Goal: Task Accomplishment & Management: Complete application form

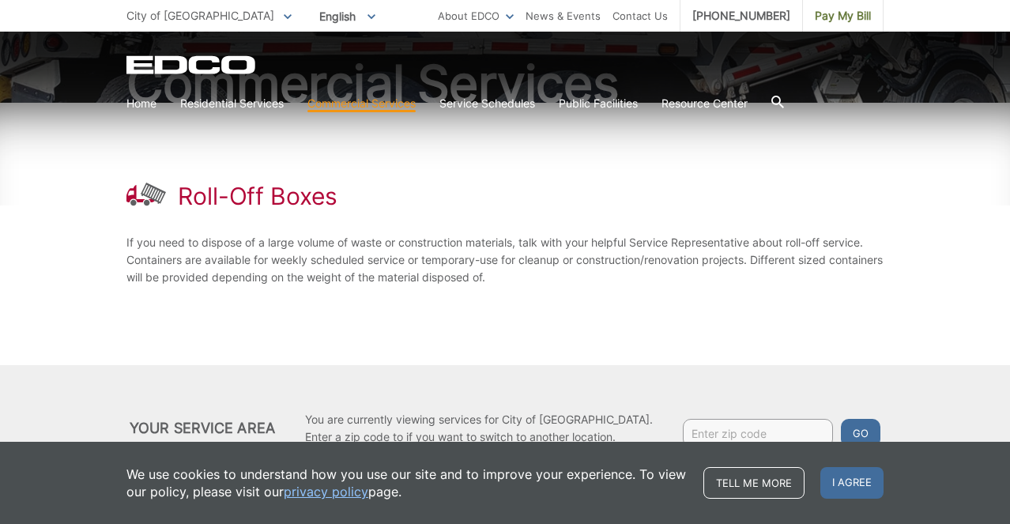
scroll to position [221, 0]
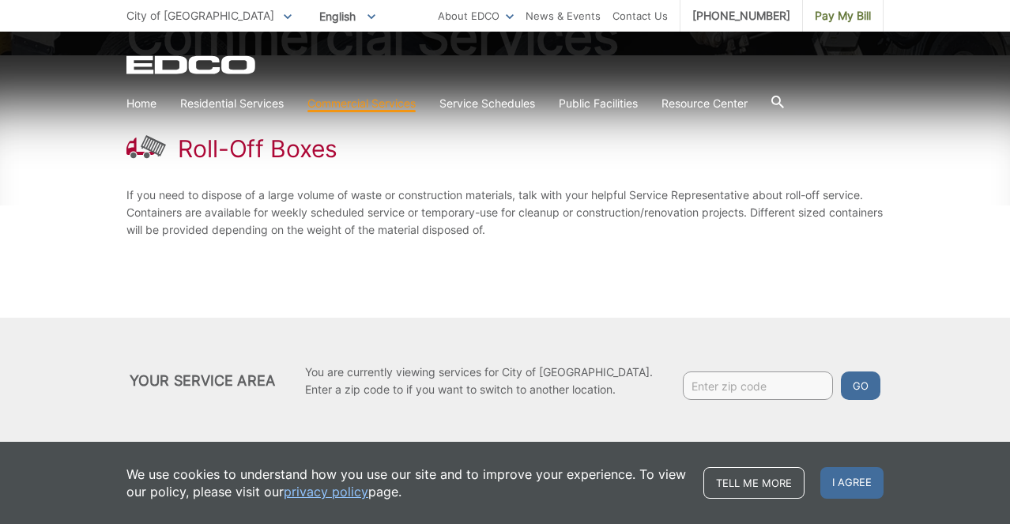
click at [710, 388] on input "Enter zip code" at bounding box center [758, 386] width 150 height 28
click at [710, 386] on input "92" at bounding box center [758, 386] width 150 height 28
type input "92020"
click at [843, 387] on button "Go" at bounding box center [861, 386] width 40 height 28
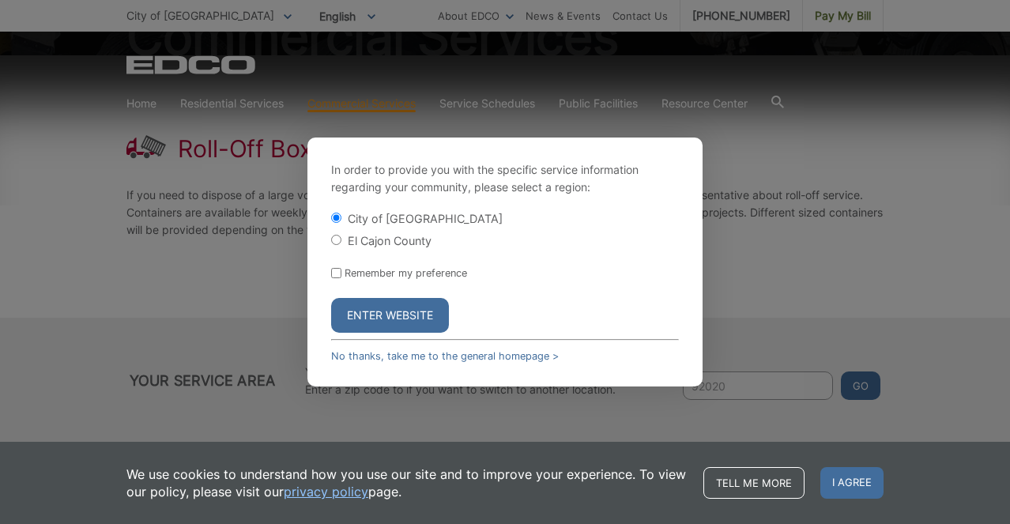
click at [353, 311] on button "Enter Website" at bounding box center [390, 315] width 118 height 35
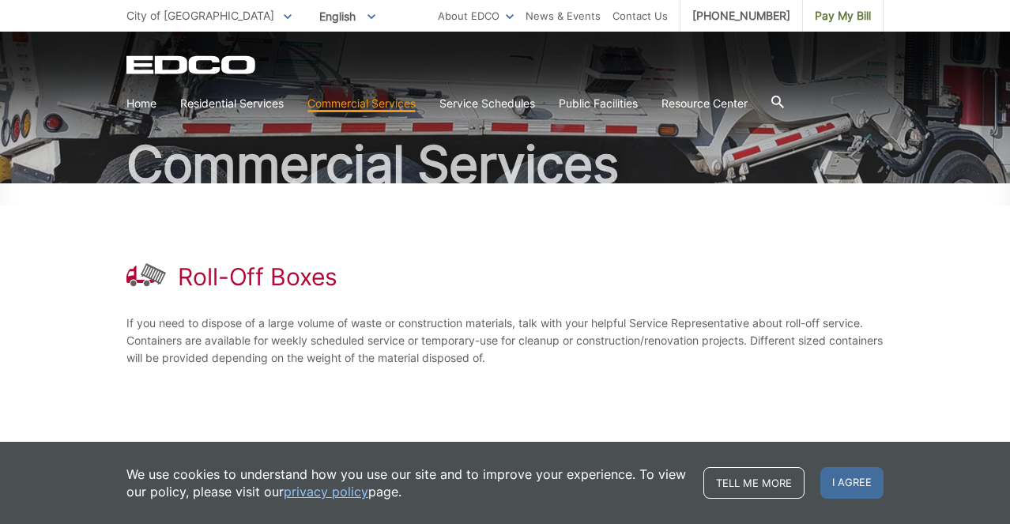
scroll to position [221, 0]
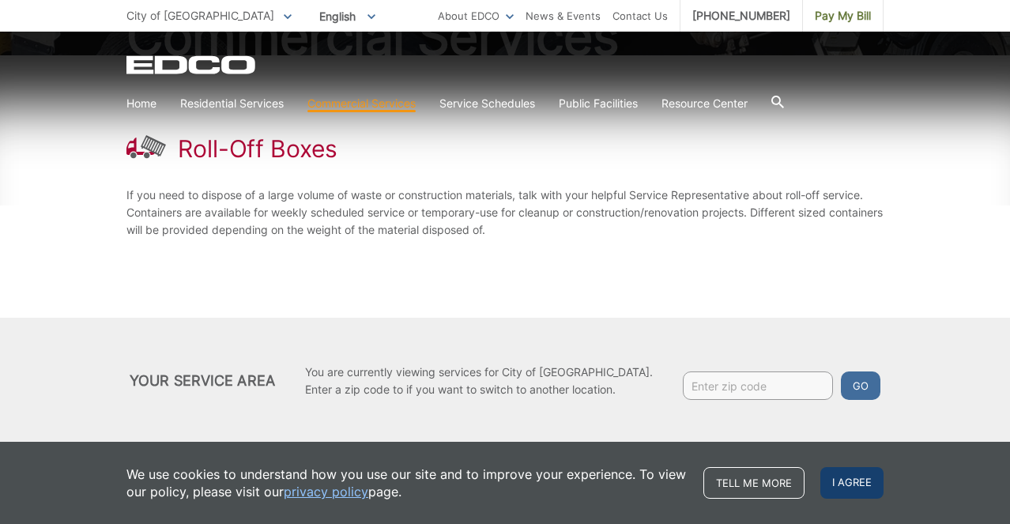
click at [836, 485] on span "I agree" at bounding box center [852, 483] width 63 height 32
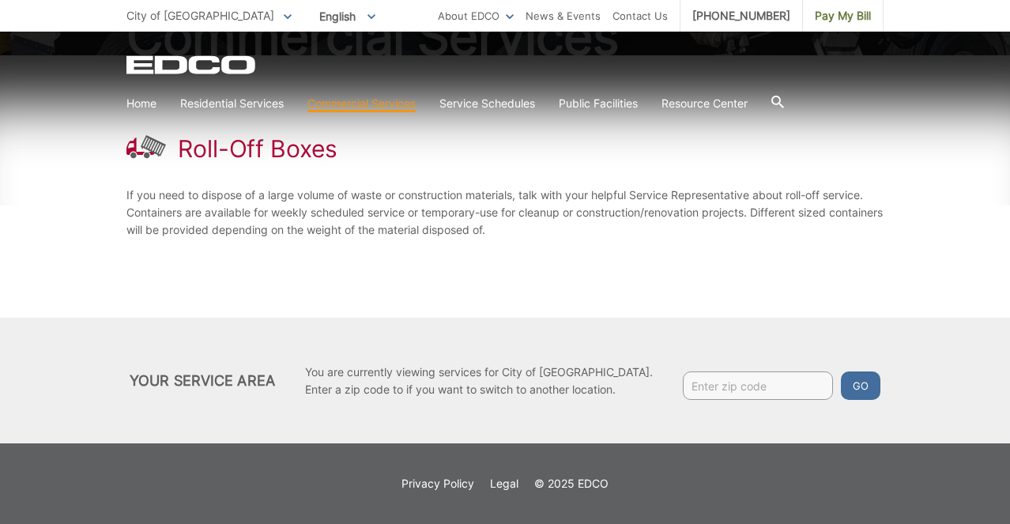
click at [742, 391] on input "Enter zip code" at bounding box center [758, 386] width 150 height 28
type input "92020"
click at [841, 372] on button "Go" at bounding box center [861, 386] width 40 height 28
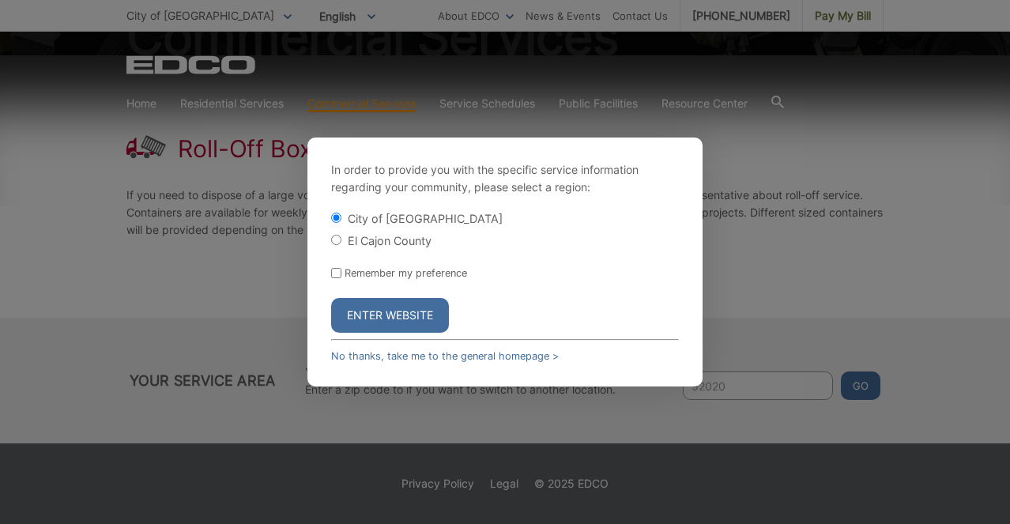
click at [335, 244] on input "El Cajon County" at bounding box center [336, 240] width 10 height 10
radio input "true"
click at [362, 312] on button "Enter Website" at bounding box center [390, 315] width 118 height 35
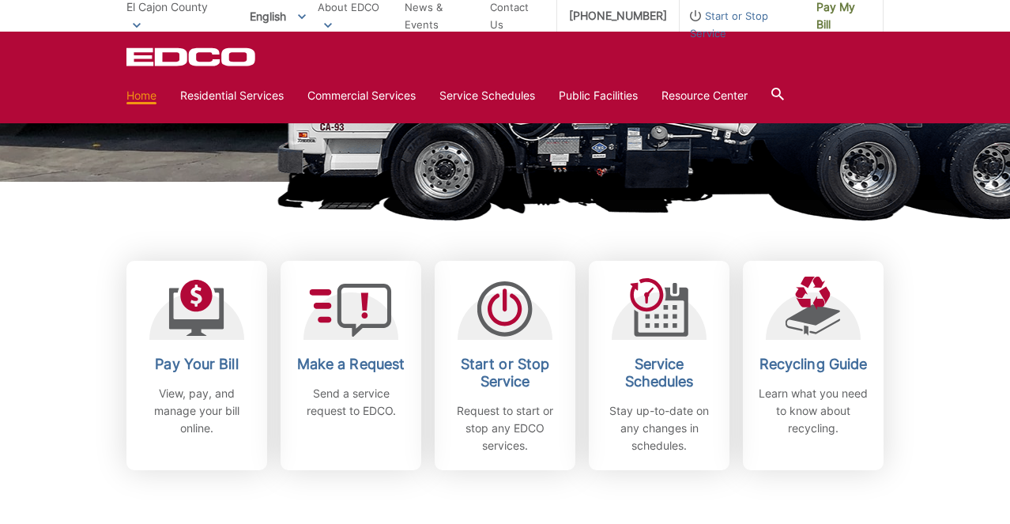
scroll to position [356, 0]
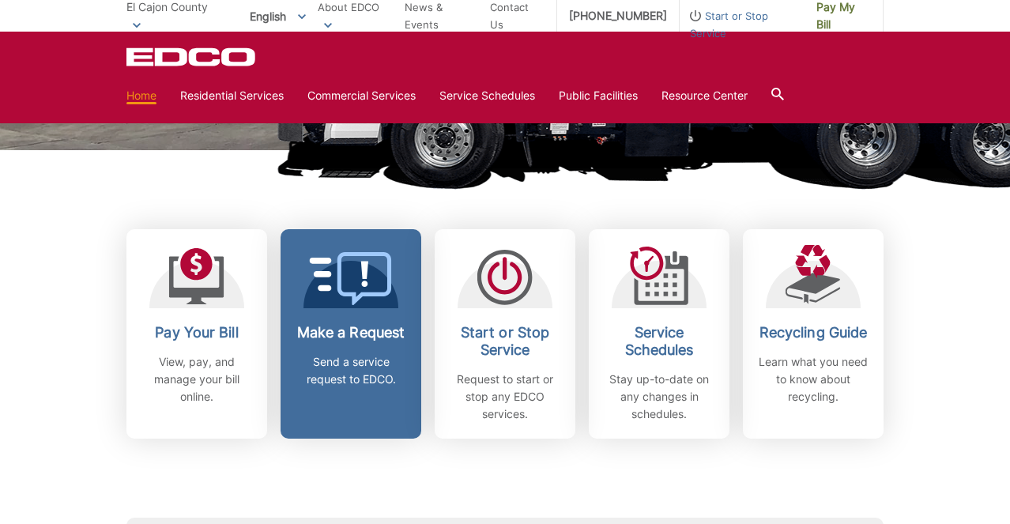
click at [376, 355] on p "Send a service request to EDCO." at bounding box center [351, 370] width 117 height 35
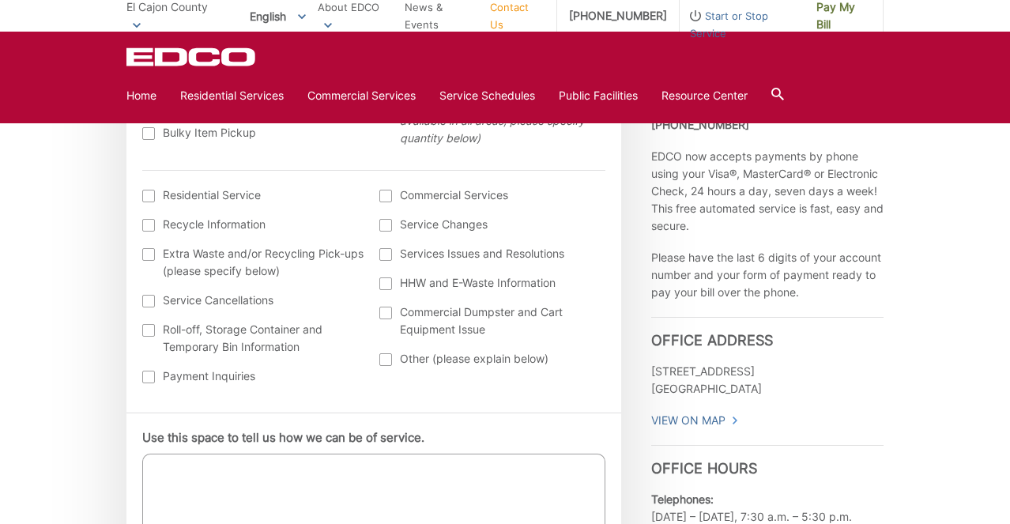
scroll to position [610, 0]
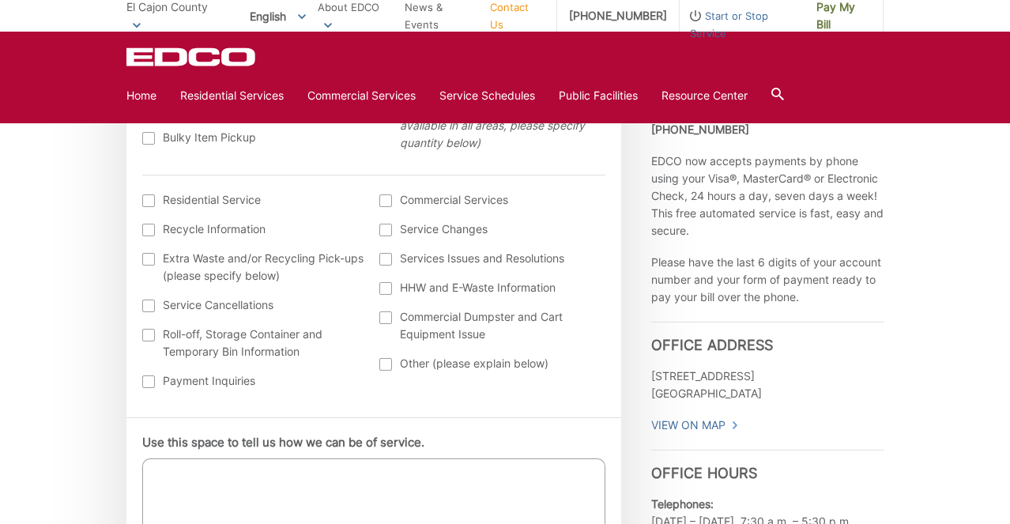
click at [150, 333] on div at bounding box center [148, 335] width 13 height 13
click at [0, 0] on input "Roll-off, Storage Container and Temporary Bin Information" at bounding box center [0, 0] width 0 height 0
click at [179, 476] on textarea "Use this space to tell us how we can be of service." at bounding box center [373, 498] width 463 height 79
paste textarea "My name is Brittany Borders, and I’m with Rock Church"
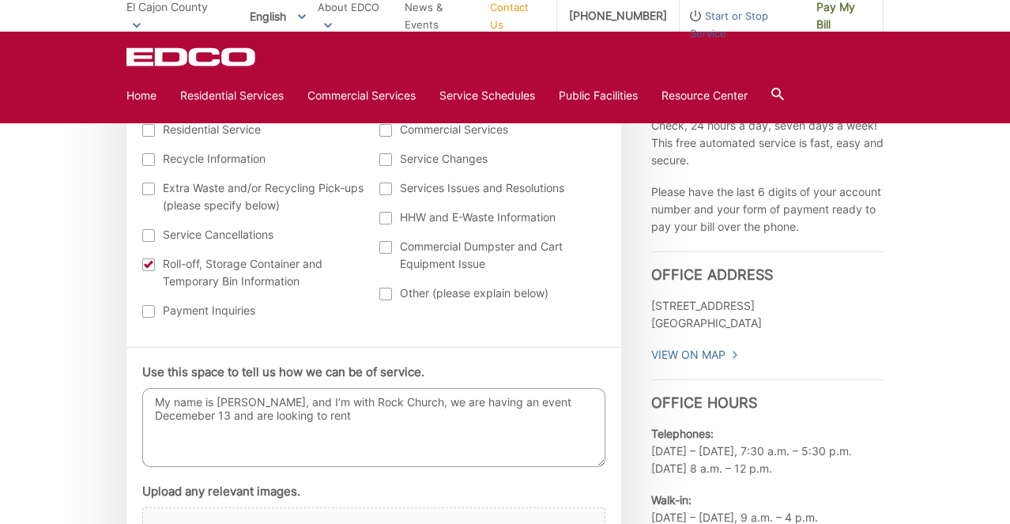
scroll to position [719, 0]
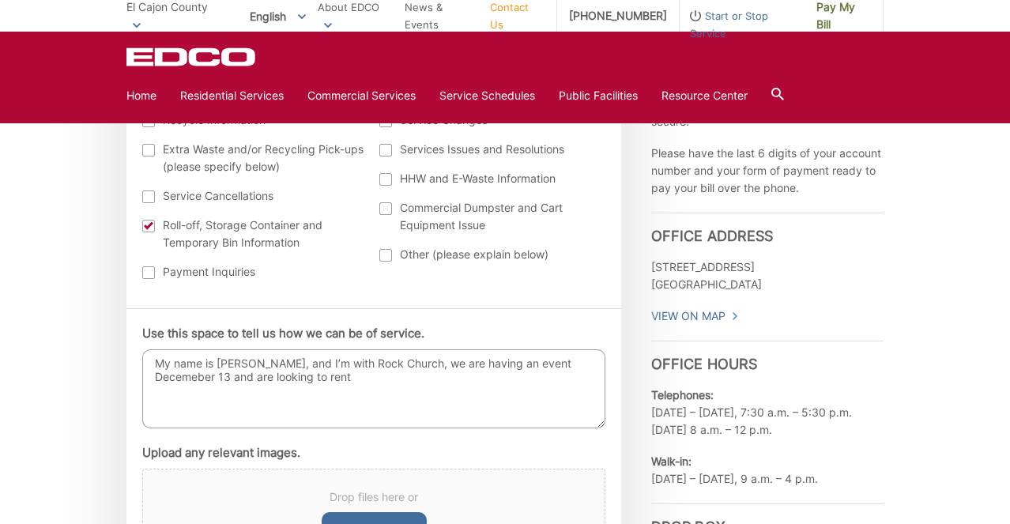
paste textarea "2 × 40-yard solid waste containers 1 × 40-yard recycle container"
click at [352, 379] on textarea "My name is Brittany Borders, and I’m with Rock Church, we are having an event D…" at bounding box center [373, 388] width 463 height 79
click at [332, 407] on textarea "My name is Brittany Borders, and I’m with Rock Church, we are having an event D…" at bounding box center [373, 388] width 463 height 79
paste textarea "Cajon Valley Middle School- 550 E Park Ave, El Cajon CA 92020 Drop-off: Decembe…"
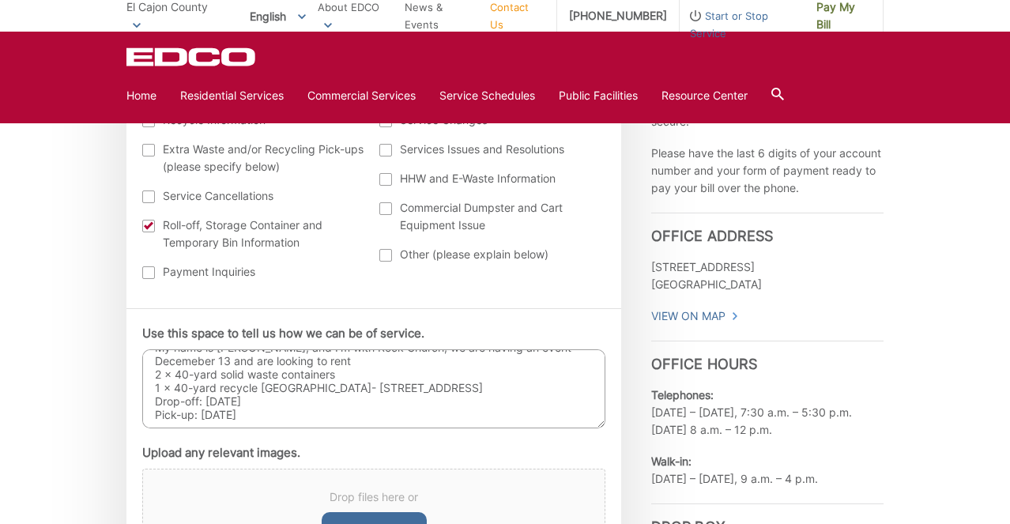
click at [310, 381] on textarea "My name is Brittany Borders, and I’m with Rock Church, we are having an event D…" at bounding box center [373, 388] width 463 height 79
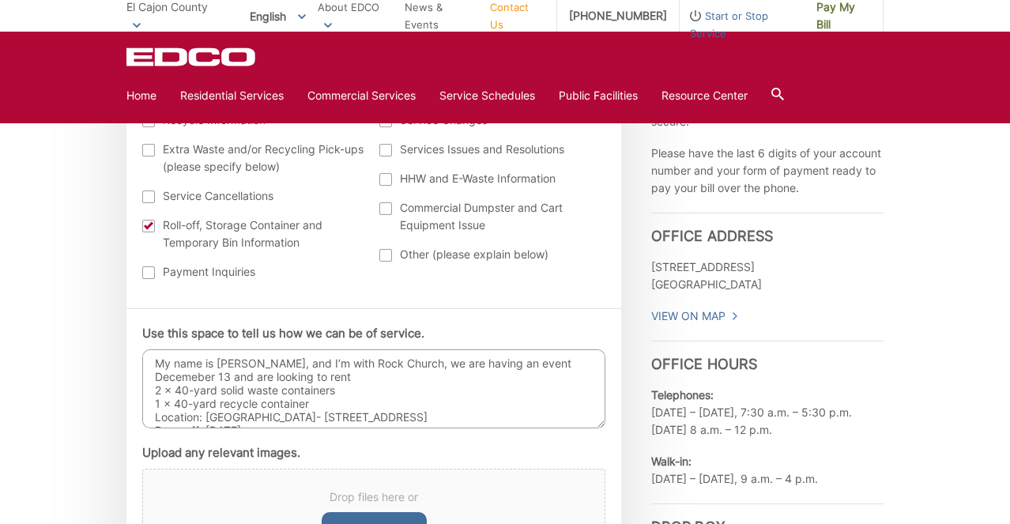
scroll to position [1, 0]
click at [229, 375] on textarea "My name is Brittany Borders, and I’m with Rock Church, we are having an event D…" at bounding box center [373, 388] width 463 height 79
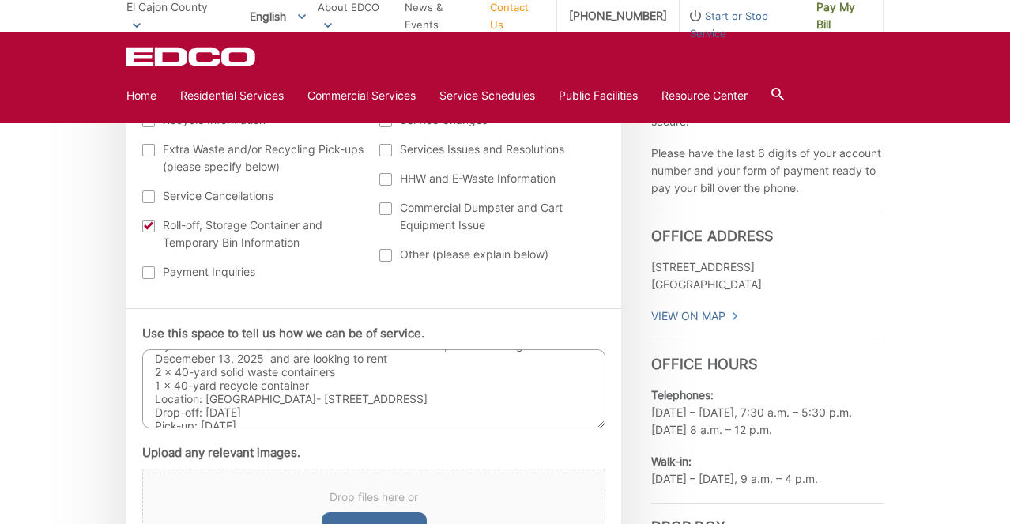
scroll to position [21, 0]
click at [335, 385] on textarea "My name is Brittany Borders, and I’m with Rock Church, we are having an event D…" at bounding box center [373, 388] width 463 height 79
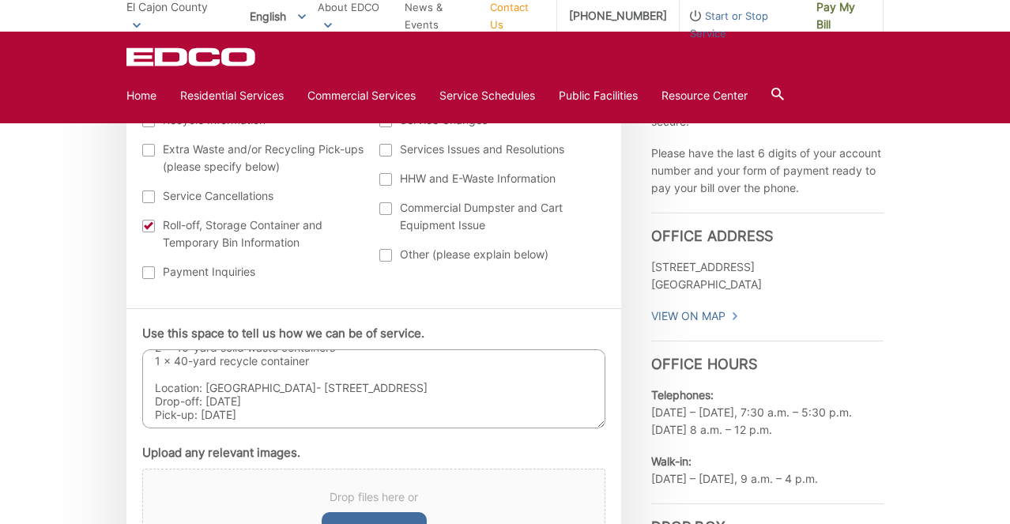
click at [327, 415] on textarea "My name is Brittany Borders, and I’m with Rock Church, we are having an event D…" at bounding box center [373, 388] width 463 height 79
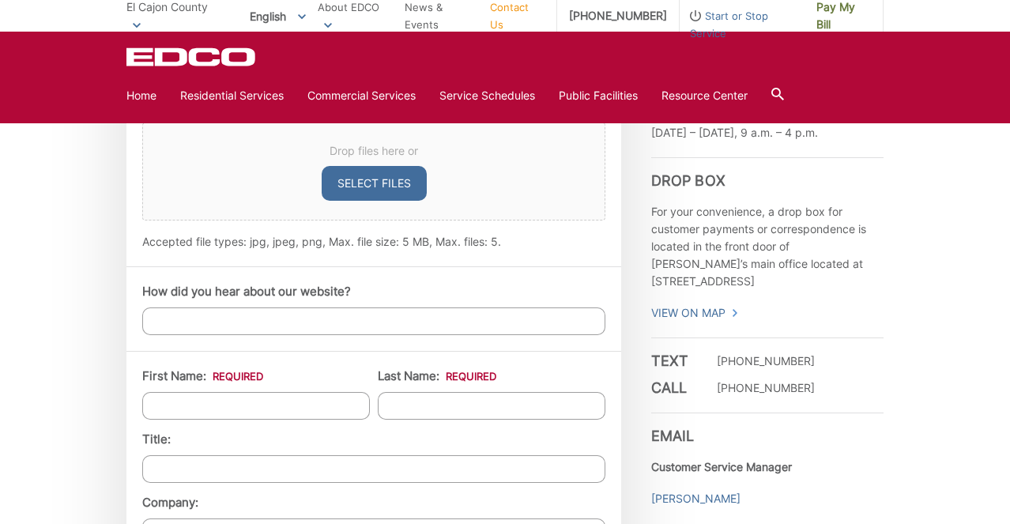
scroll to position [1072, 0]
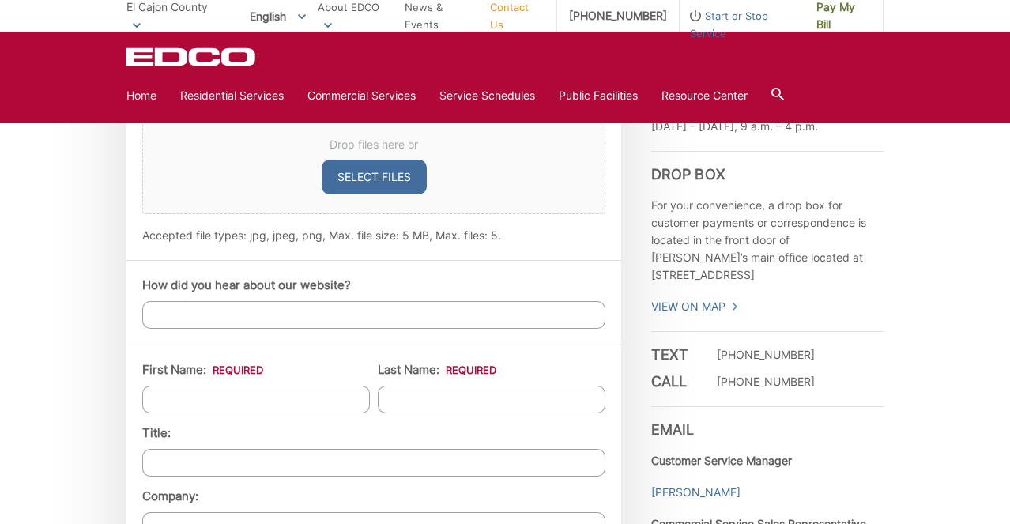
type textarea "My name is Brittany Borders, and I’m with Rock Church, we are having an event D…"
click at [504, 315] on input "How did you hear about our website?" at bounding box center [373, 315] width 463 height 28
type input "Google"
click at [323, 404] on input "First Name: *" at bounding box center [256, 400] width 228 height 28
type input "Brittany"
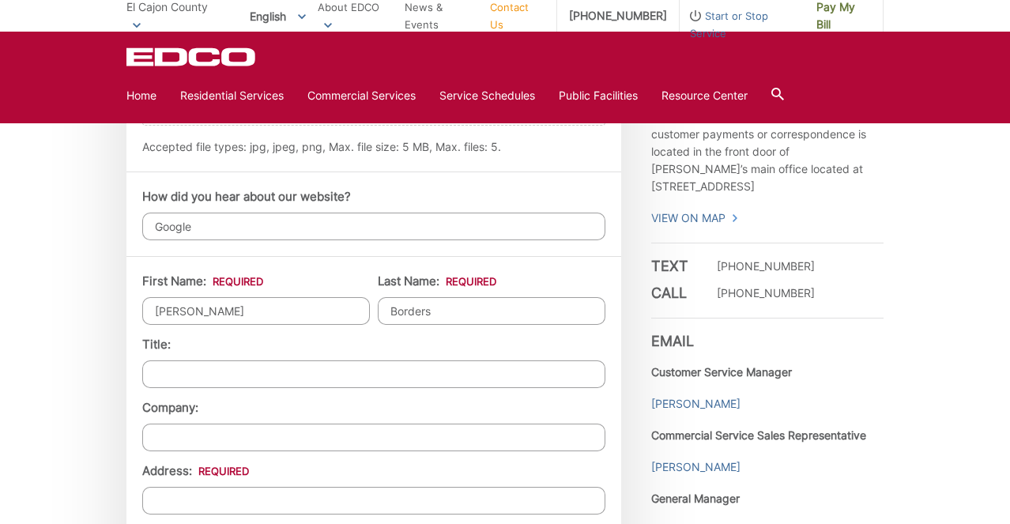
scroll to position [1179, 0]
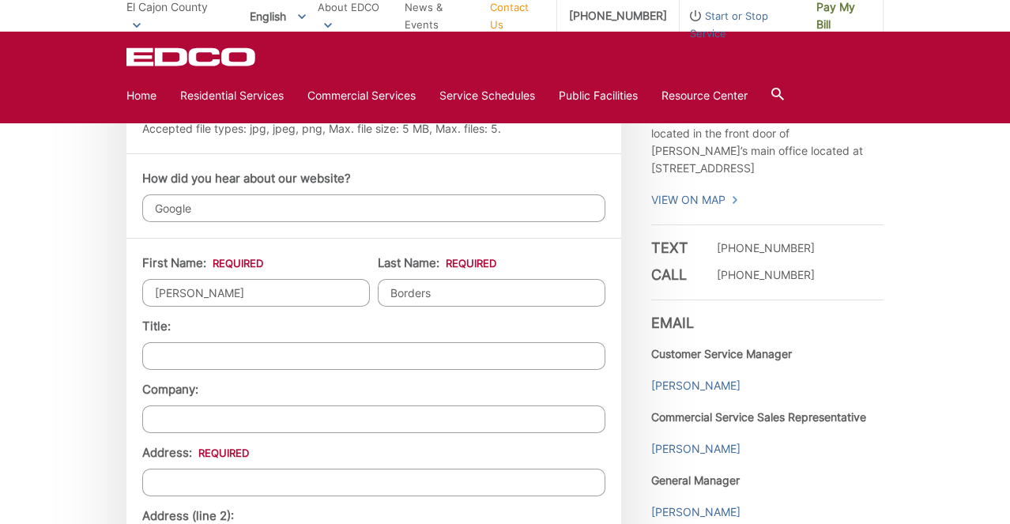
type input "Borders"
click at [304, 354] on input "Title:" at bounding box center [373, 356] width 463 height 28
type input "E"
type input "3 X 40 yard Reservation Quote"
click at [261, 411] on input "Company:" at bounding box center [373, 420] width 463 height 28
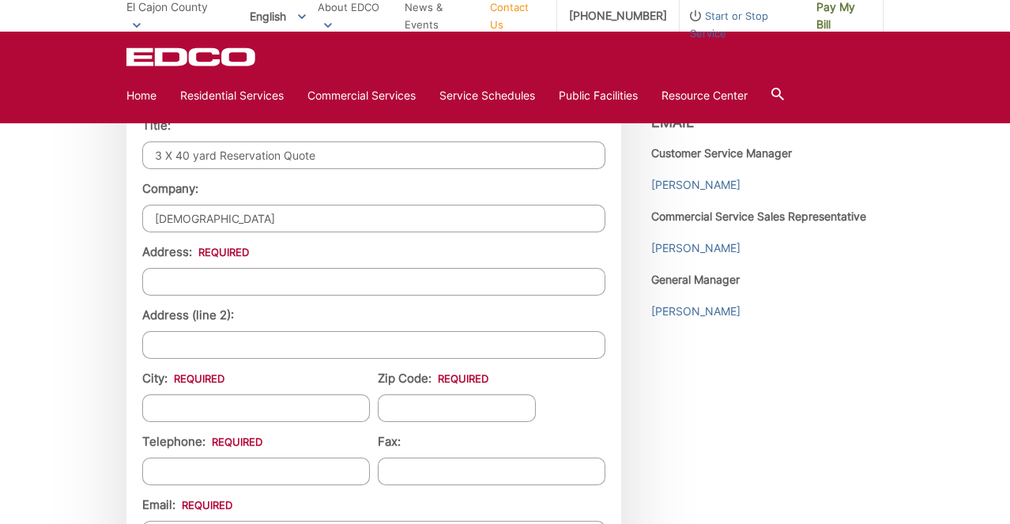
scroll to position [1361, 0]
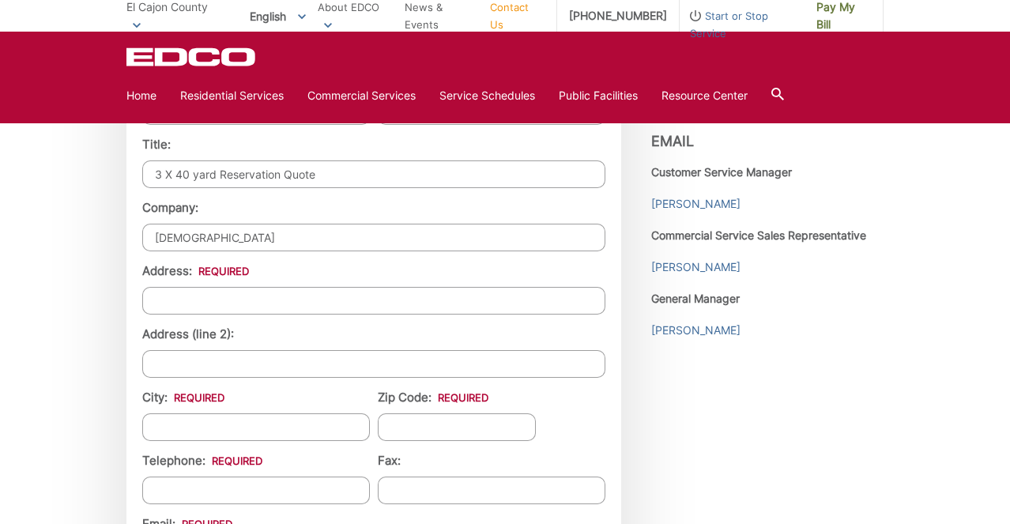
type input "Rock Church"
click at [272, 296] on input "Address: *" at bounding box center [373, 301] width 463 height 28
type input "2277 Rosecrans"
click at [234, 243] on input "Rock Church" at bounding box center [373, 238] width 463 height 28
type input "Rock Church San Diego"
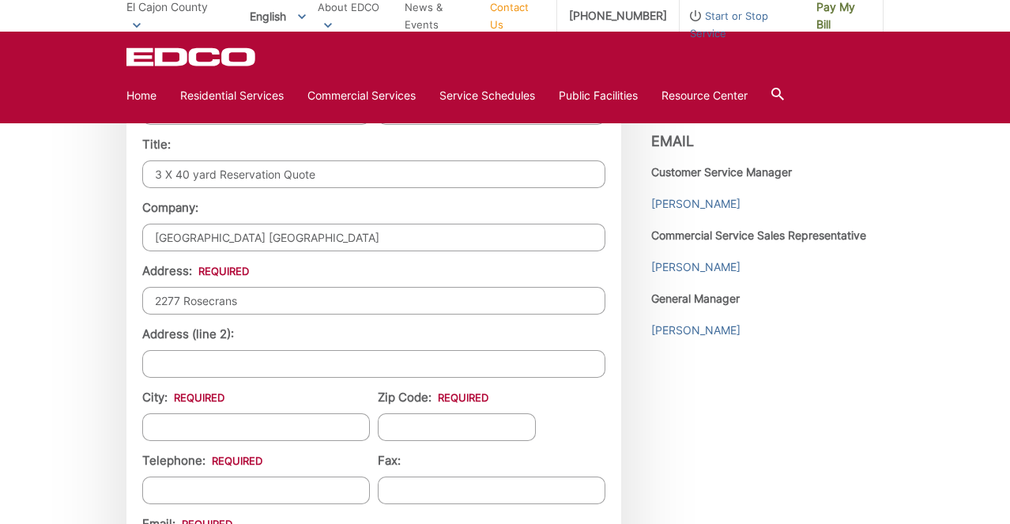
click at [462, 300] on input "2277 Rosecrans" at bounding box center [373, 301] width 463 height 28
type input "2277 Rosecrans St"
click at [326, 420] on input "City: *" at bounding box center [256, 428] width 228 height 28
type input "[GEOGRAPHIC_DATA]"
click at [424, 418] on input "Zip Code: *" at bounding box center [457, 428] width 158 height 28
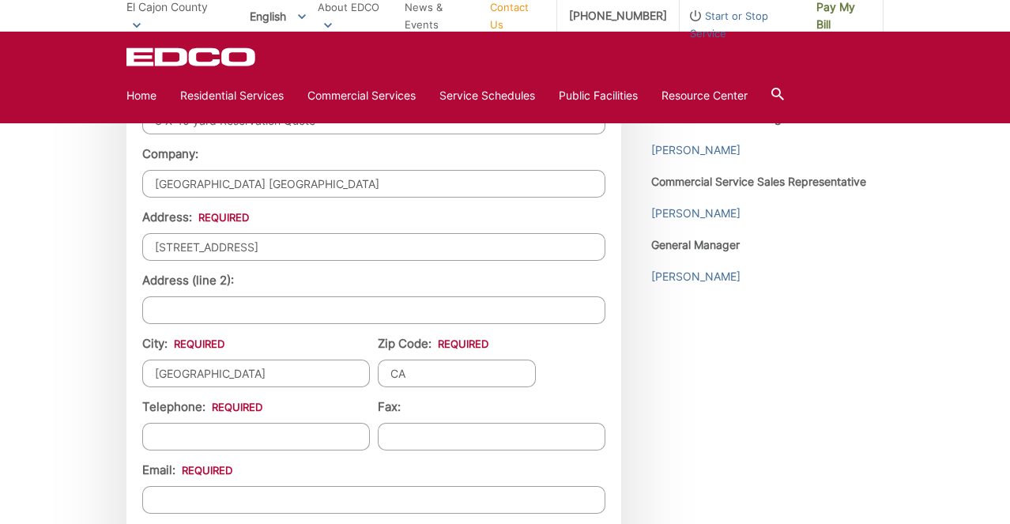
scroll to position [1438, 0]
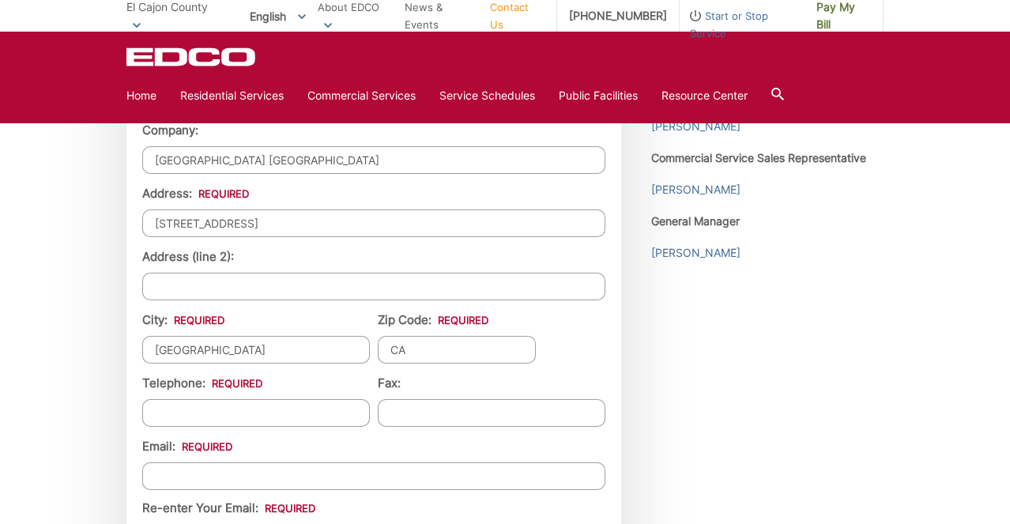
type input "CA"
click at [341, 414] on input "(___) ___-____" at bounding box center [256, 413] width 228 height 28
type input "(619) 315-7782"
type input "(___) ___-____"
click at [431, 406] on input "(___) ___-____" at bounding box center [492, 413] width 228 height 28
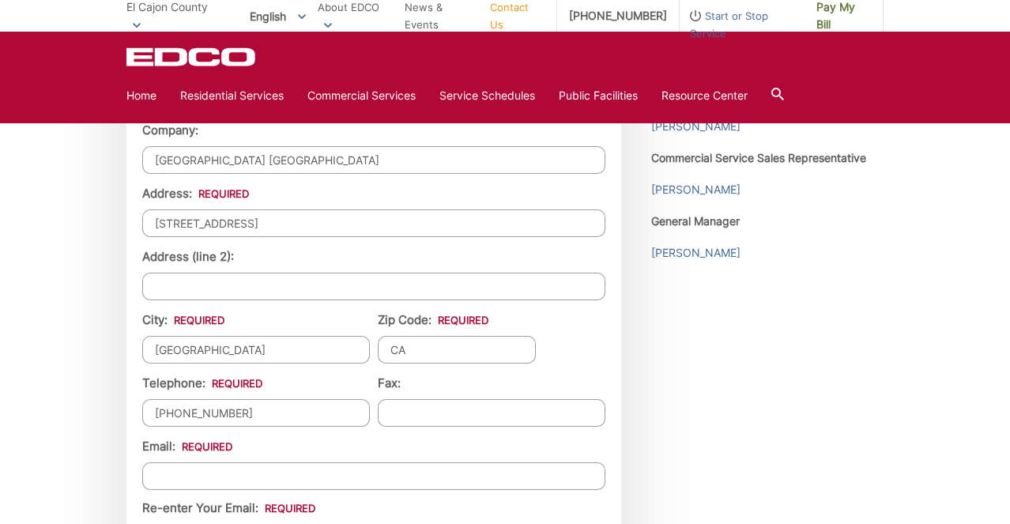
click at [276, 483] on input "Email *" at bounding box center [373, 477] width 463 height 28
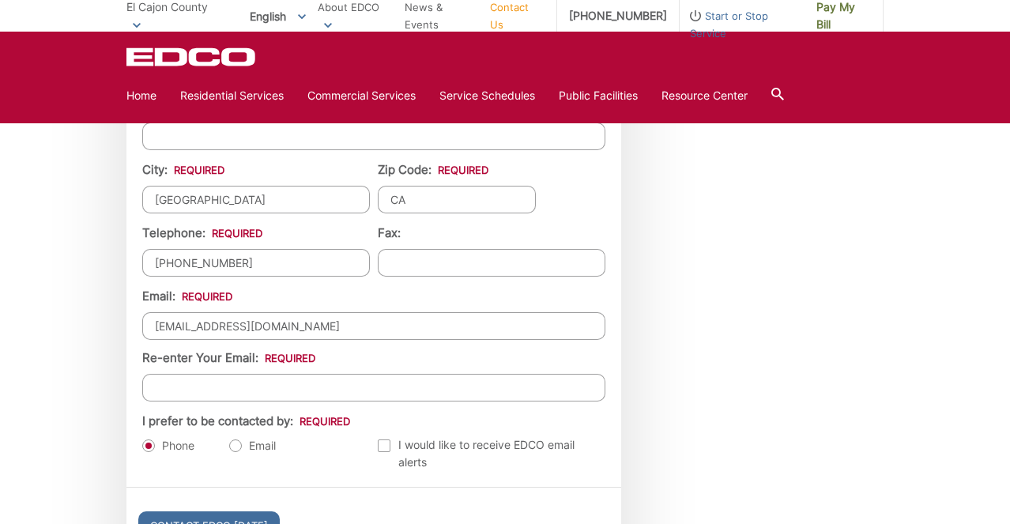
scroll to position [1612, 0]
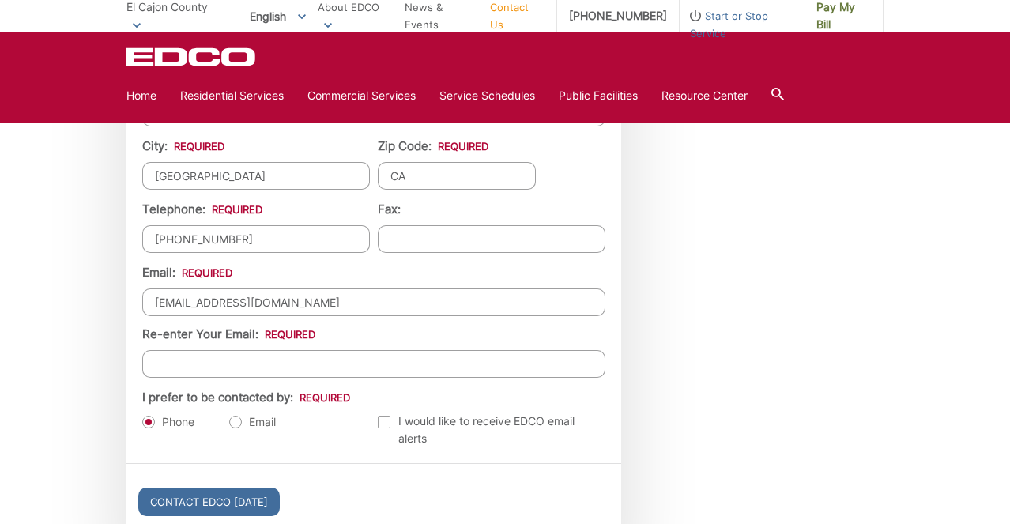
type input "brittany.borders@sdrock.com"
click at [312, 369] on input "Re-enter Your Email:" at bounding box center [373, 364] width 463 height 28
type input "brittany.borders@sdrock.com"
click at [243, 418] on label "Email" at bounding box center [252, 422] width 47 height 16
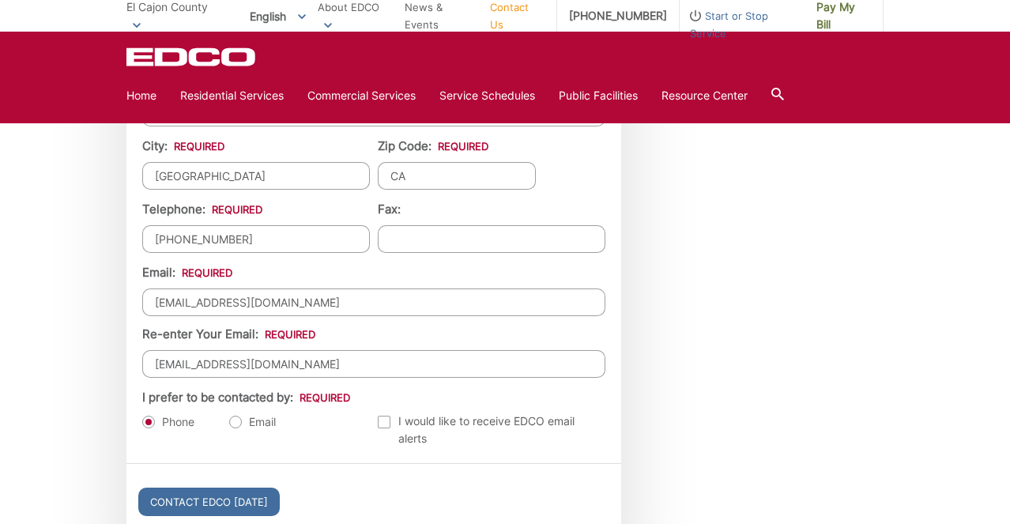
radio input "true"
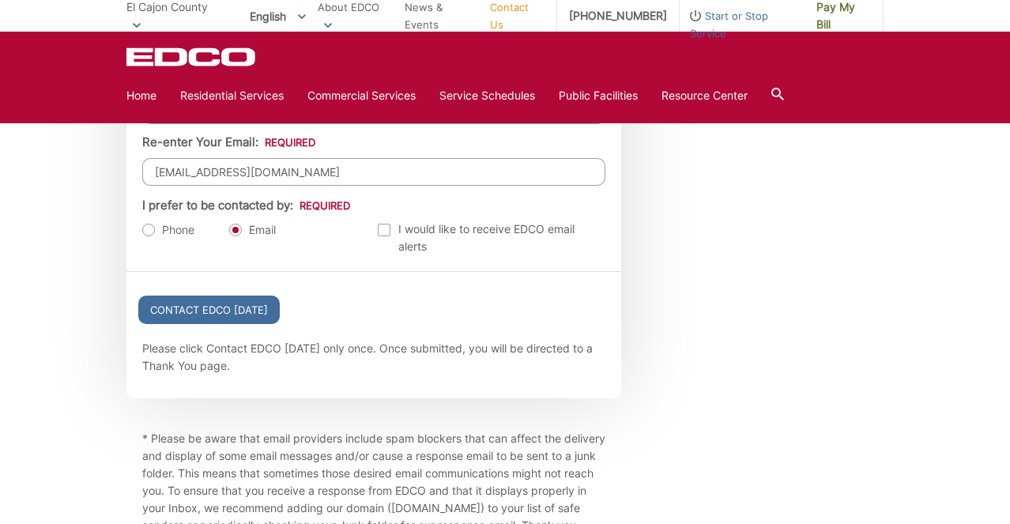
scroll to position [1812, 0]
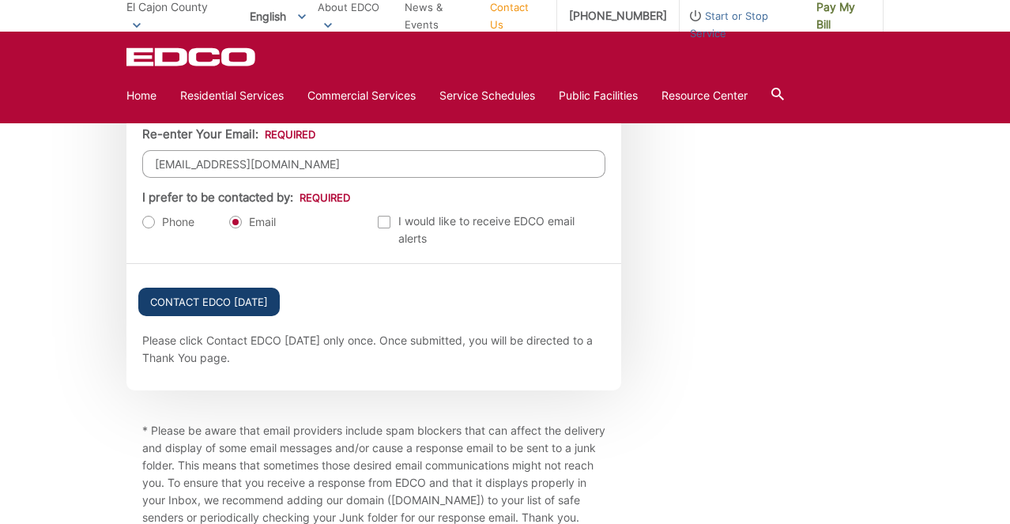
click at [251, 306] on input "Contact EDCO Today" at bounding box center [209, 302] width 142 height 28
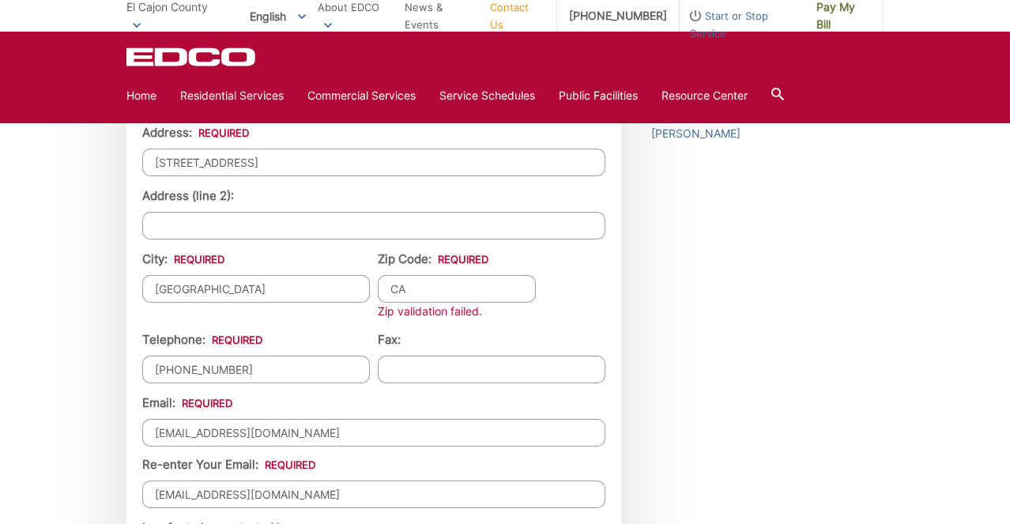
scroll to position [1557, 0]
click at [420, 295] on input "CA" at bounding box center [457, 290] width 158 height 28
type input "C"
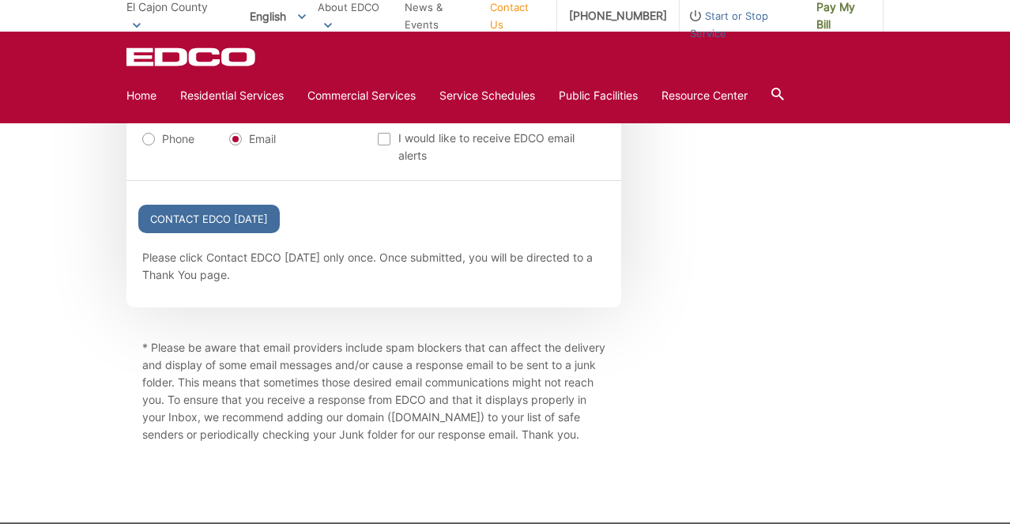
scroll to position [2038, 0]
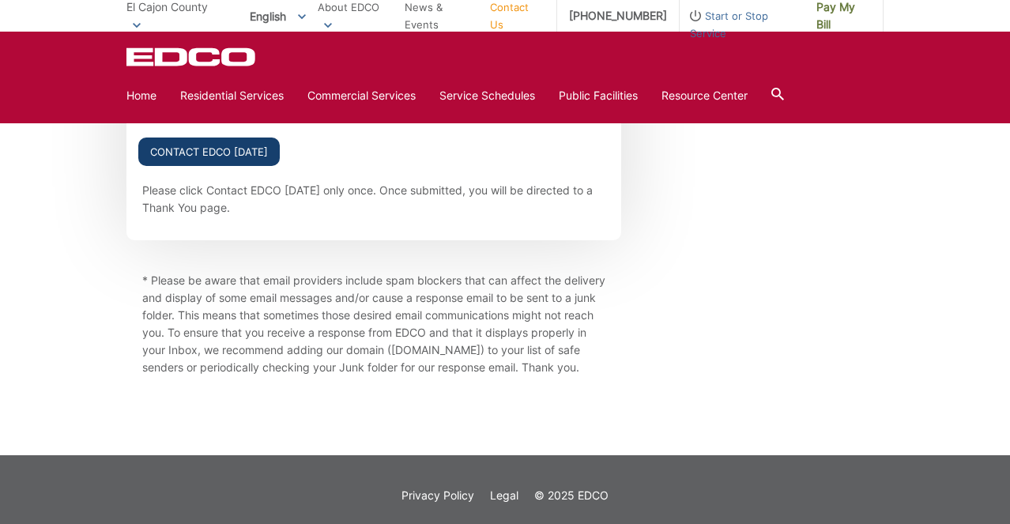
type input "92106"
click at [202, 153] on input "Contact EDCO Today" at bounding box center [209, 152] width 142 height 28
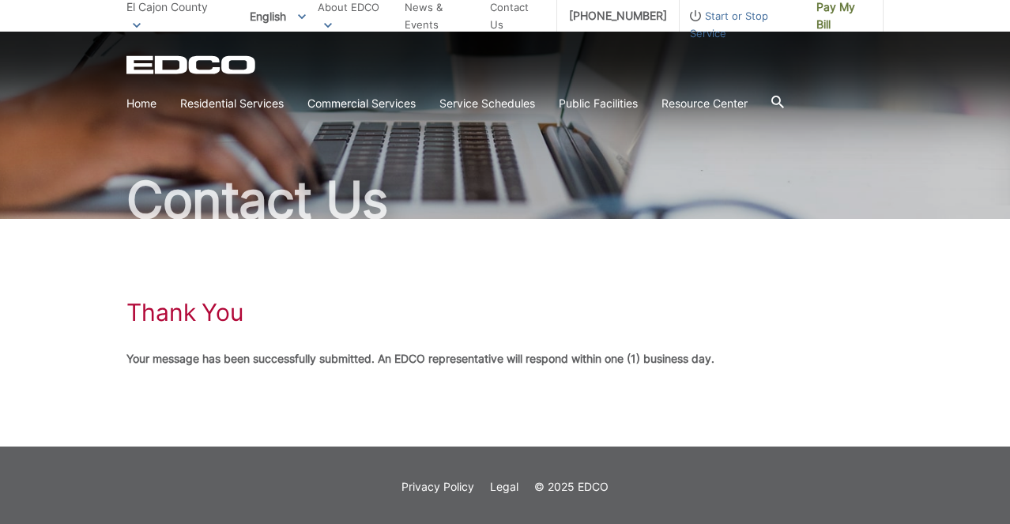
scroll to position [61, 0]
